Goal: Task Accomplishment & Management: Use online tool/utility

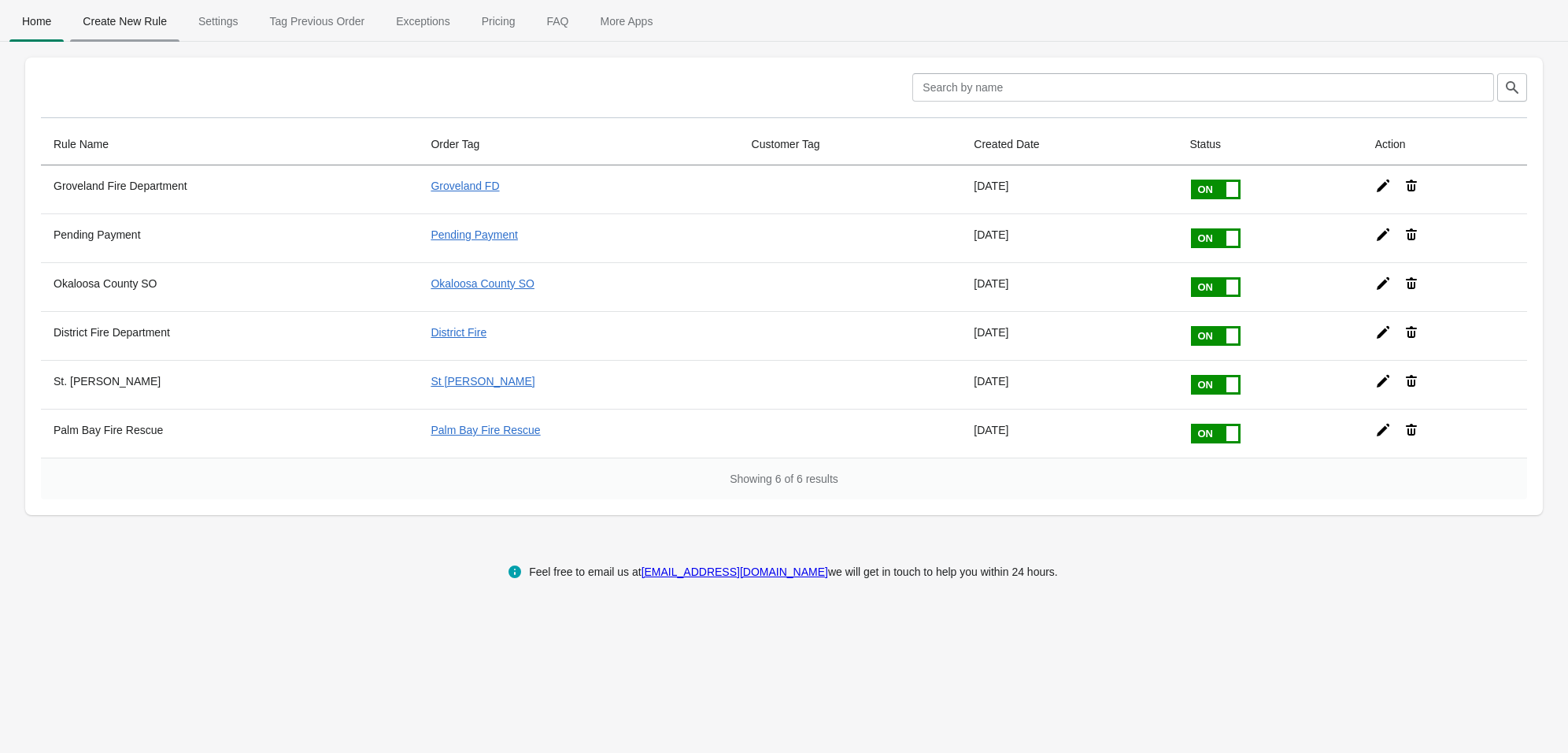
click at [124, 21] on span "Create New Rule" at bounding box center [125, 21] width 109 height 28
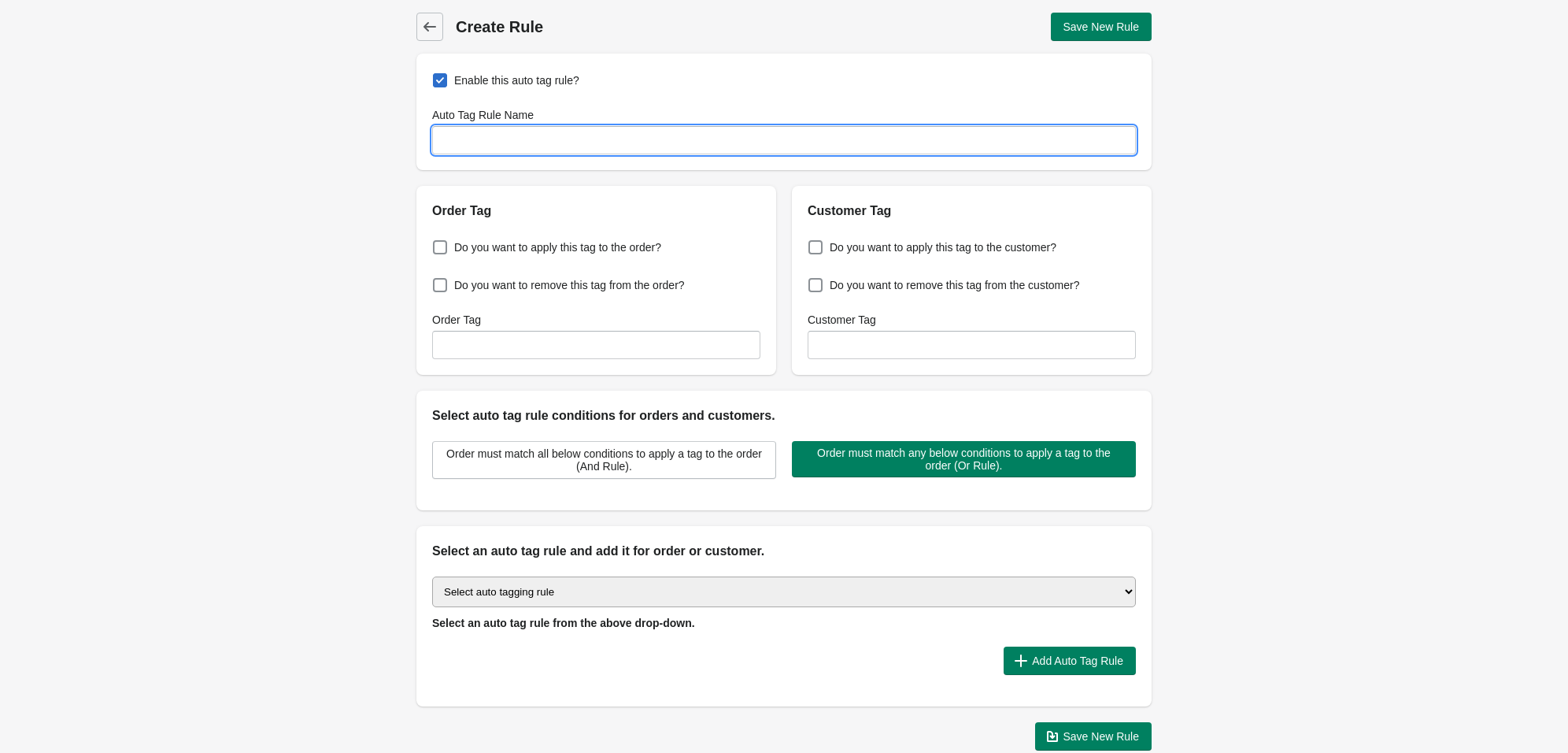
click at [503, 142] on input "Auto Tag Rule Name" at bounding box center [784, 140] width 704 height 28
type input "Ocoee Fire Department"
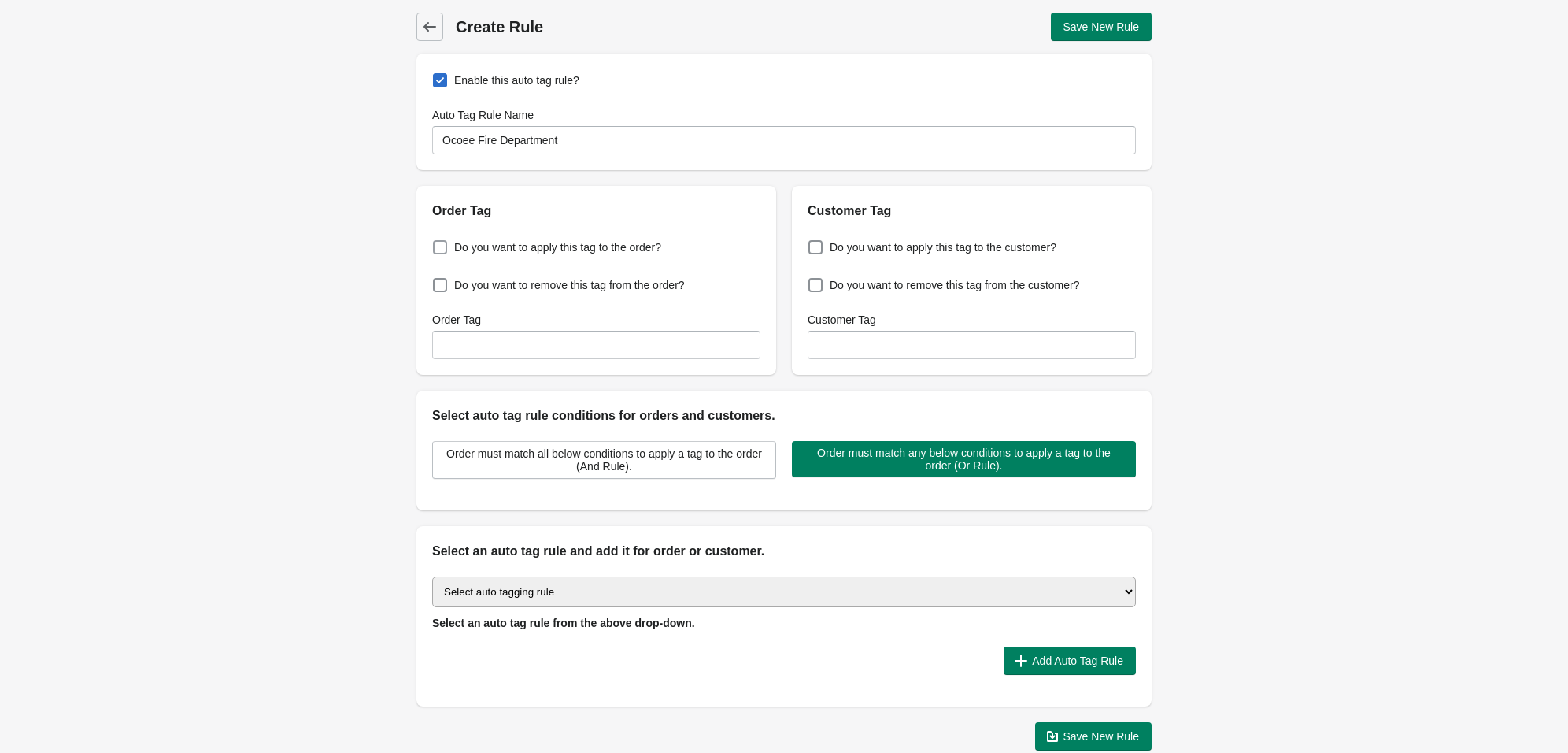
click at [440, 249] on span at bounding box center [440, 247] width 14 height 14
click at [437, 244] on input "Do you want to apply this tag to the order?" at bounding box center [436, 243] width 1 height 1
checkbox input "true"
click at [463, 336] on input "Order Tag" at bounding box center [595, 345] width 328 height 28
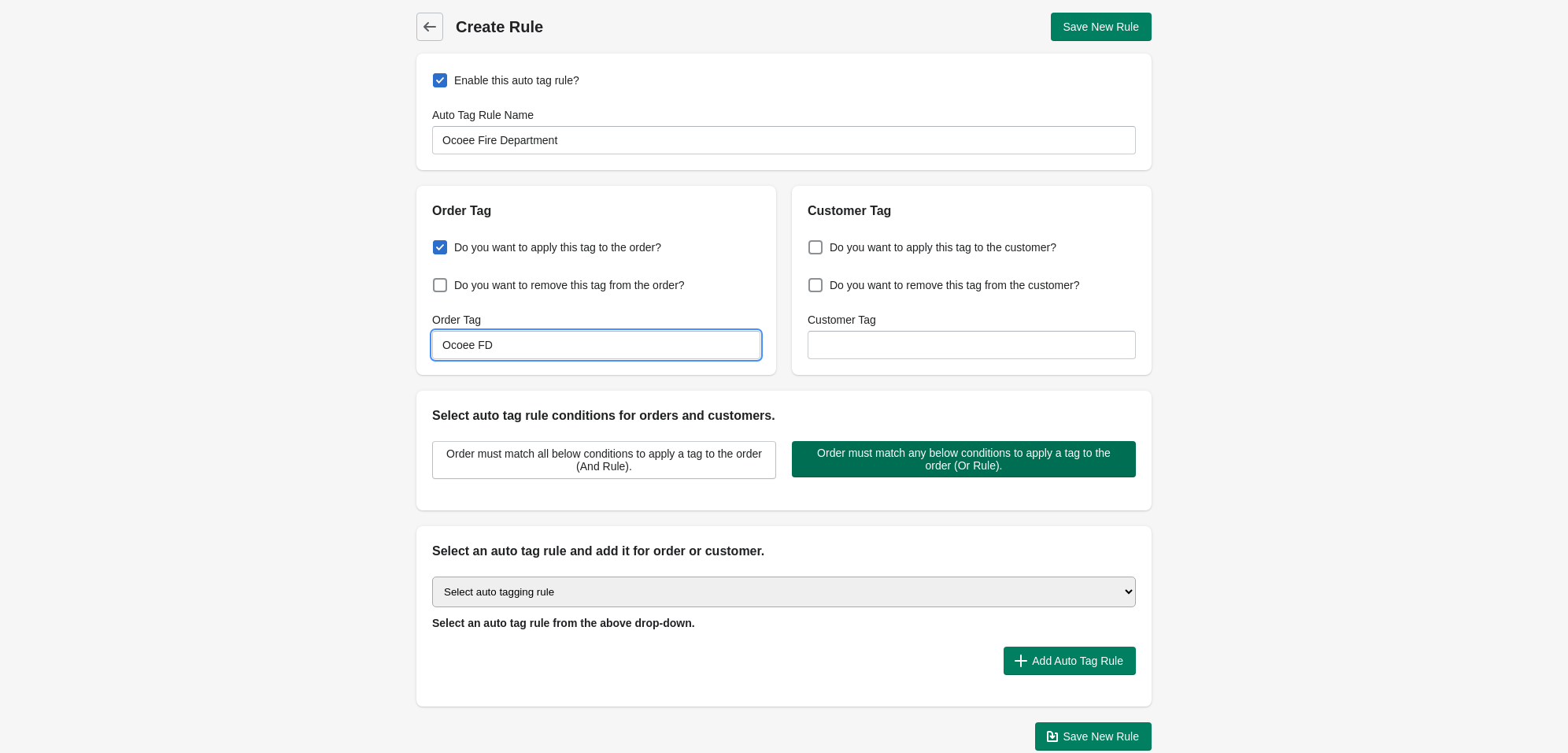
type input "Ocoee FD"
click at [1005, 466] on span "Order must match any below conditions to apply a tag to the order (Or Rule)." at bounding box center [964, 458] width 318 height 26
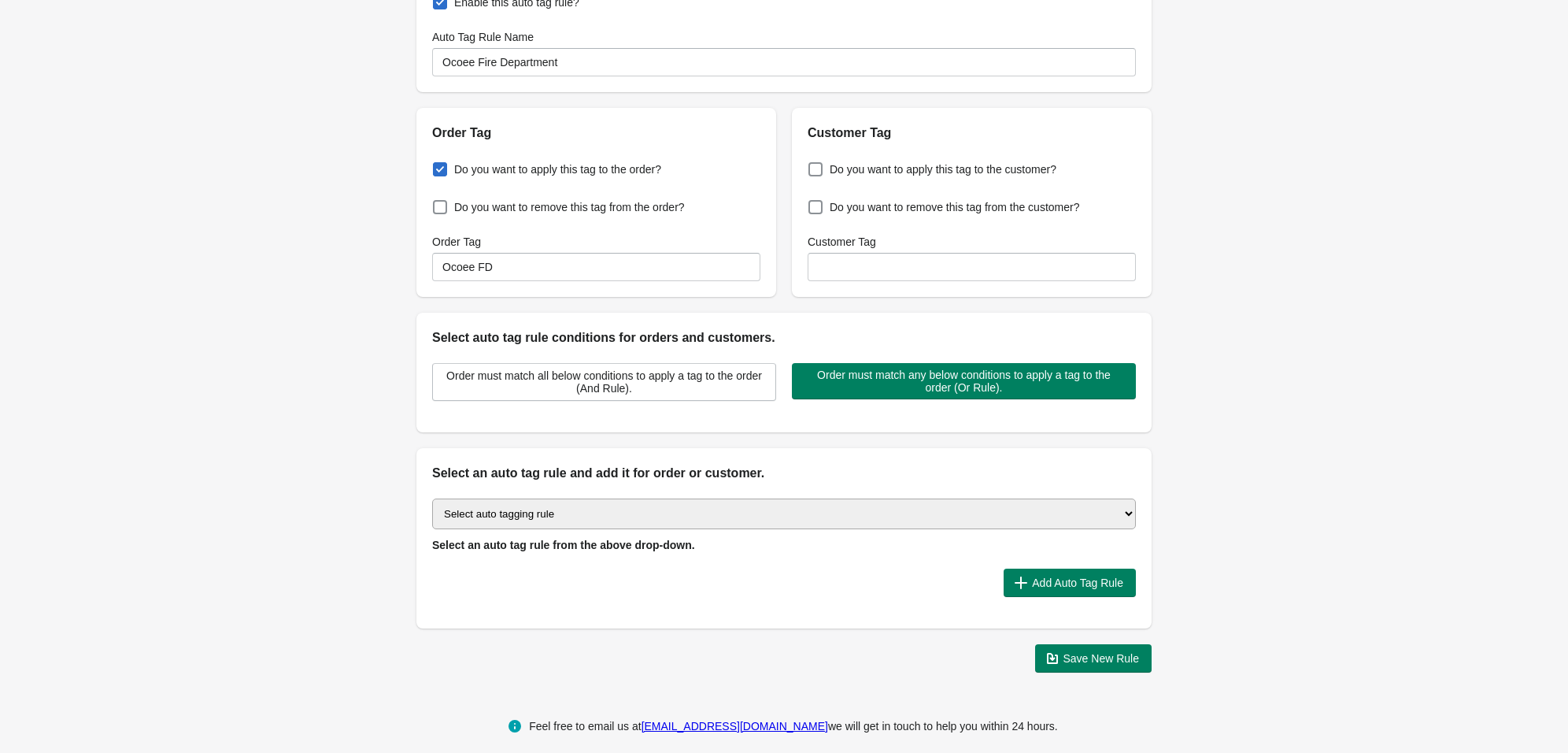
scroll to position [77, 0]
select select "43"
click at [1083, 577] on span "Add Auto Tag Rule" at bounding box center [1077, 583] width 91 height 12
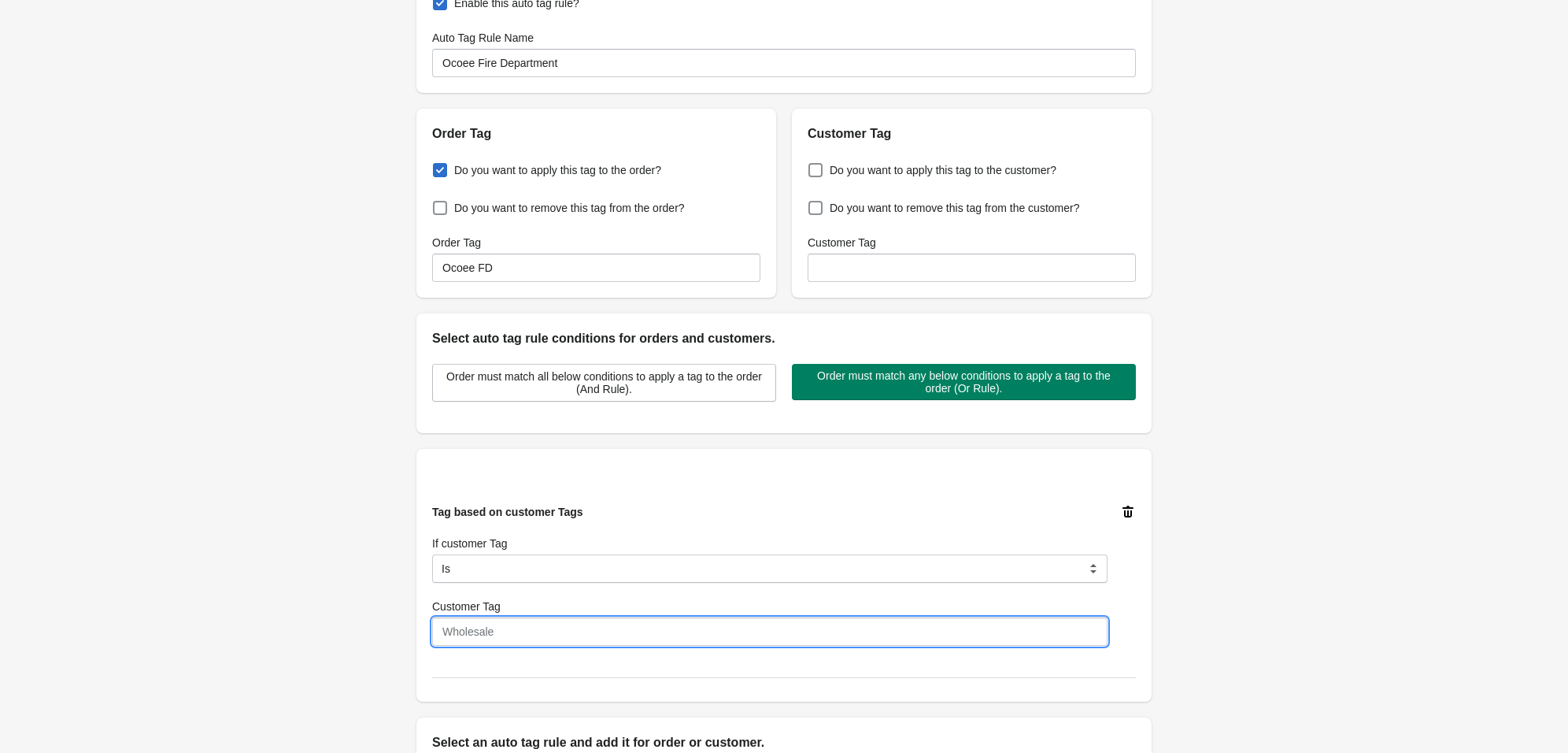
click at [494, 624] on input "Customer Tag" at bounding box center [769, 632] width 675 height 28
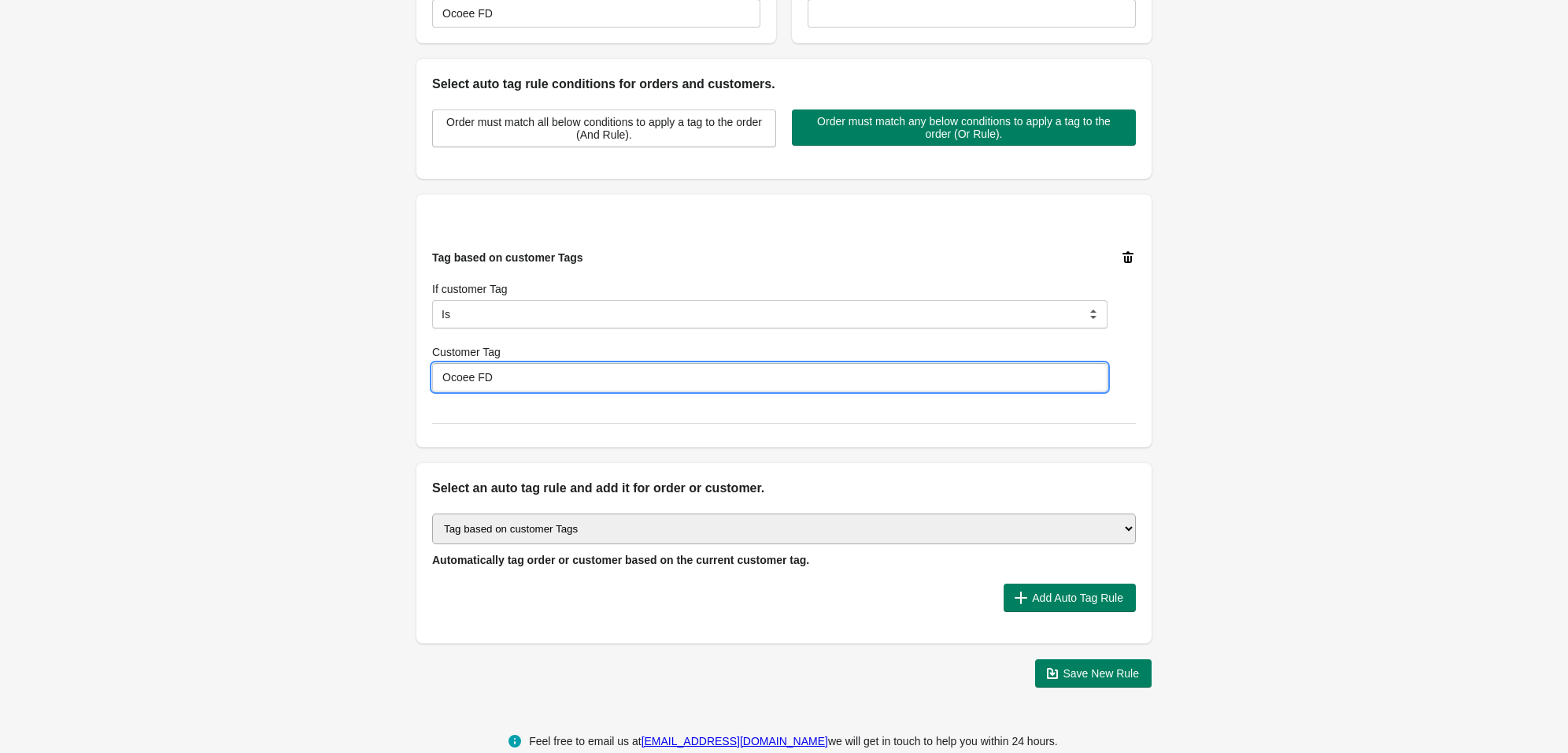
scroll to position [337, 0]
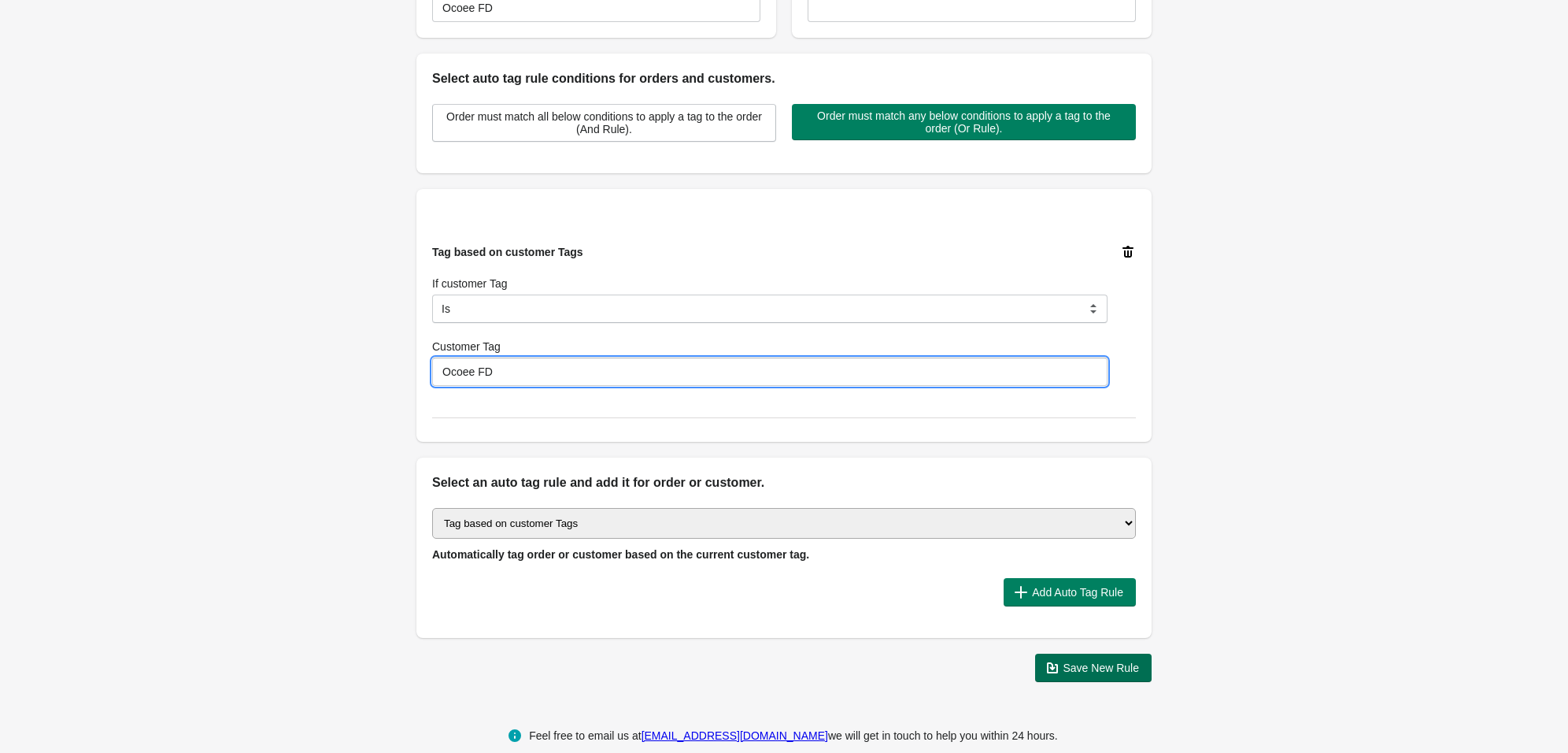
type input "Ocoee FD"
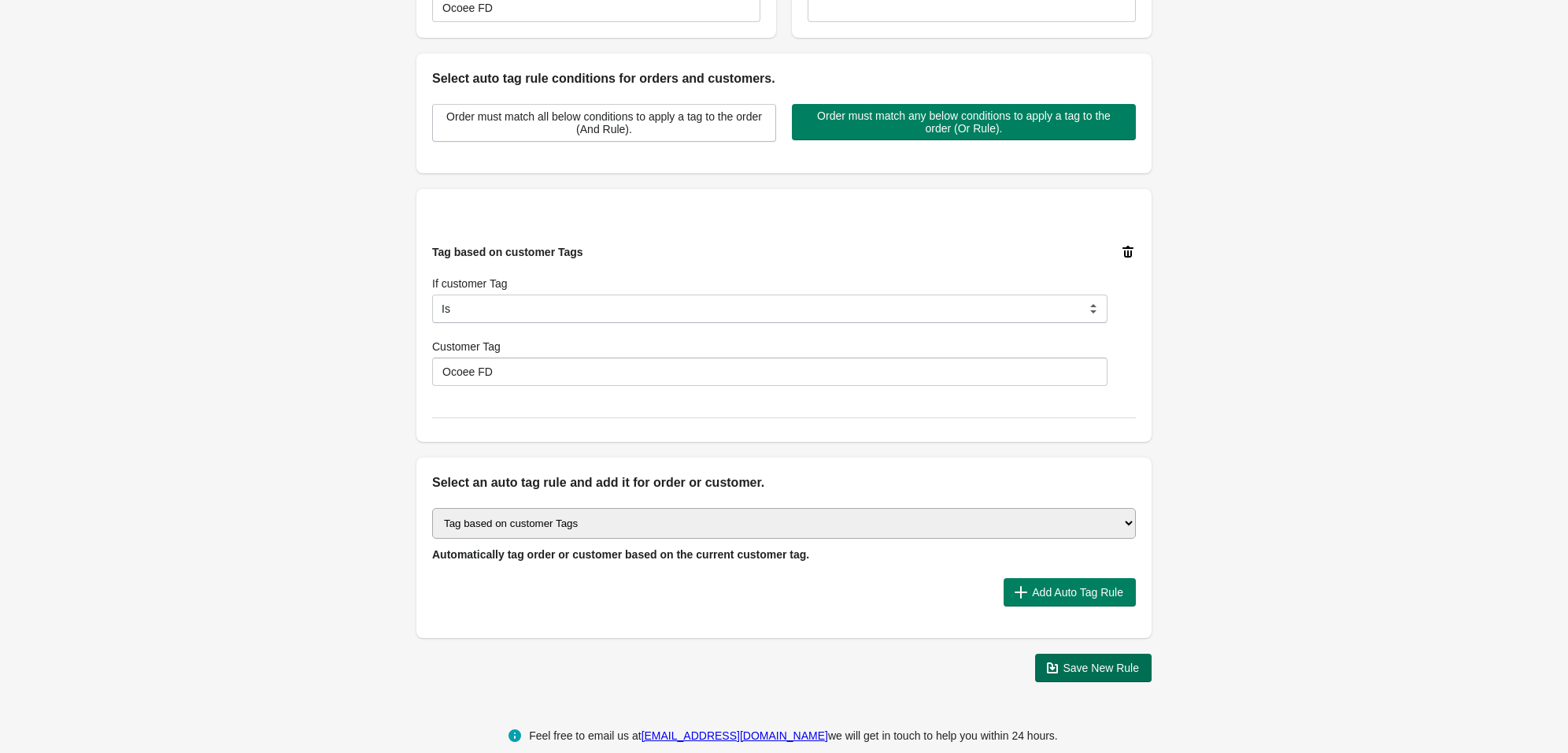
click at [1082, 662] on span "Save New Rule" at bounding box center [1101, 668] width 77 height 12
